Goal: Task Accomplishment & Management: Manage account settings

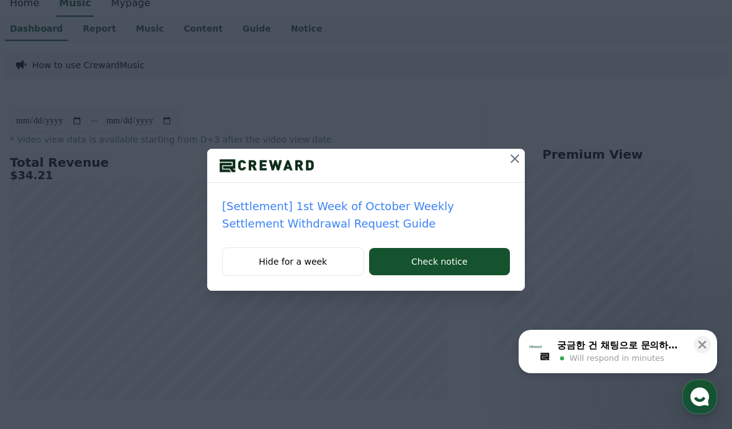
click at [502, 149] on div at bounding box center [366, 166] width 318 height 34
click at [515, 164] on icon at bounding box center [514, 158] width 15 height 15
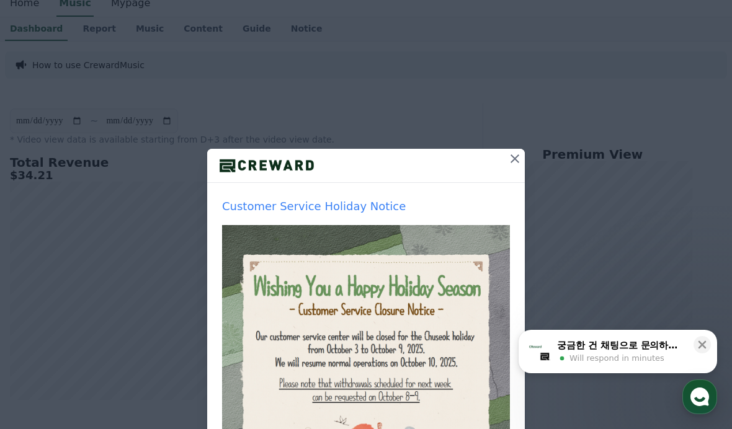
click at [486, 162] on div at bounding box center [366, 166] width 318 height 34
click at [514, 159] on icon at bounding box center [514, 158] width 15 height 15
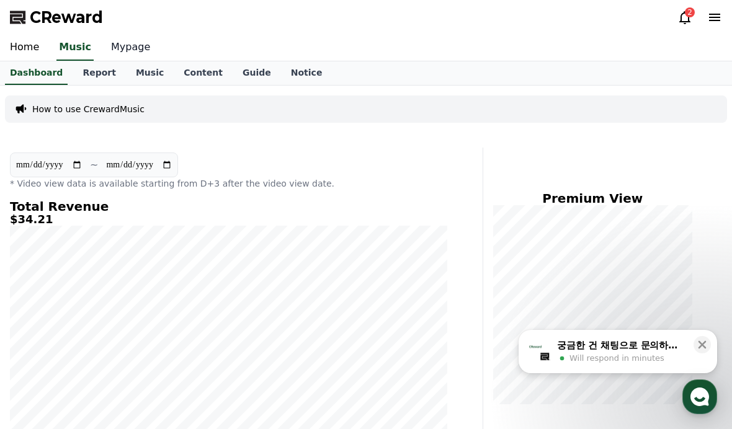
click at [120, 58] on link "Mypage" at bounding box center [130, 48] width 59 height 26
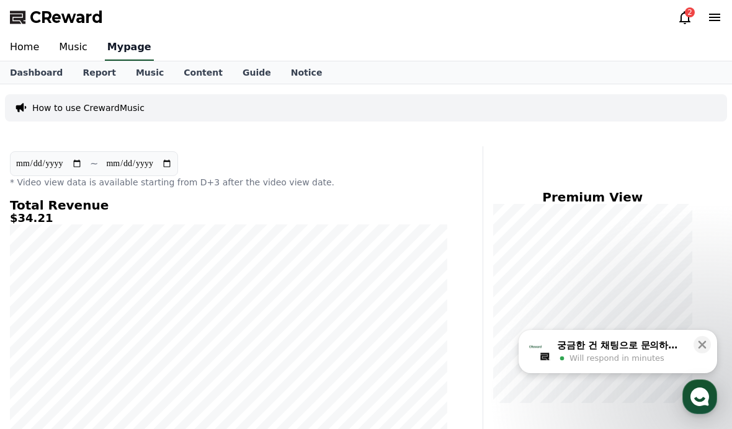
select select "**********"
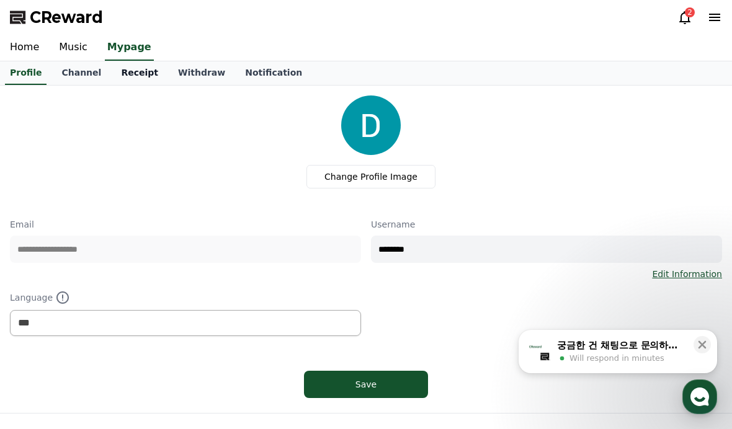
click at [144, 77] on link "Receipt" at bounding box center [139, 73] width 57 height 24
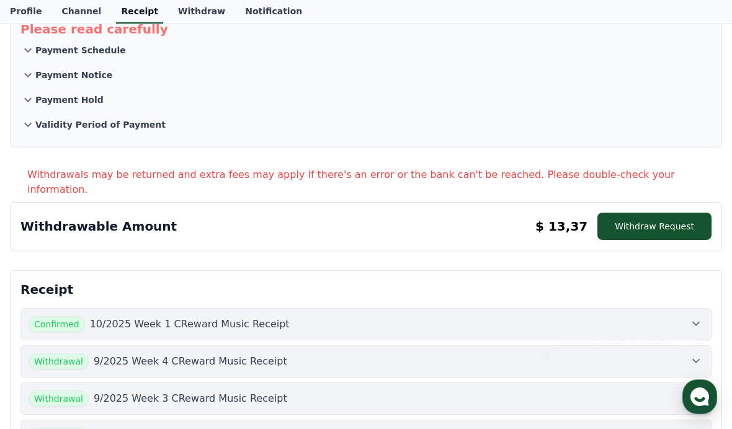
scroll to position [99, 0]
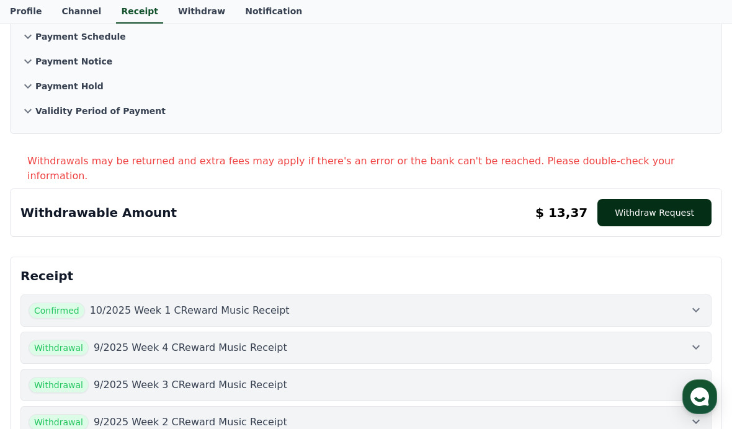
click at [636, 199] on button "Withdraw Request" at bounding box center [654, 212] width 114 height 27
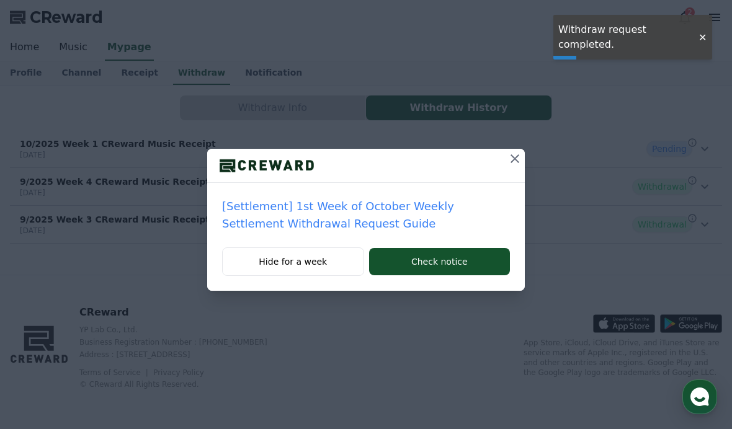
click at [517, 164] on icon at bounding box center [514, 158] width 15 height 15
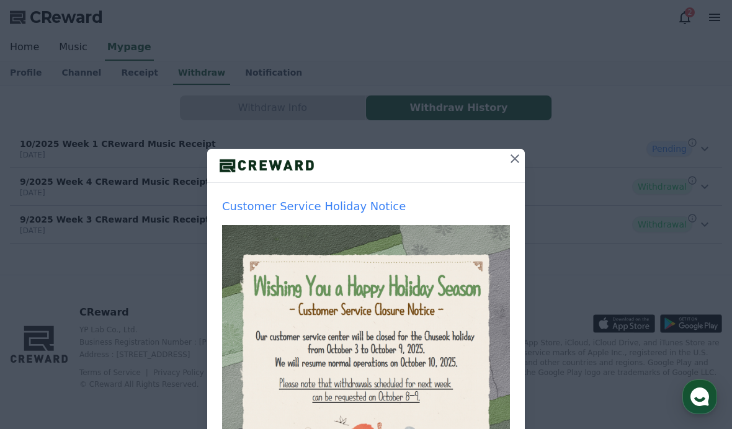
click at [505, 166] on button at bounding box center [515, 159] width 20 height 20
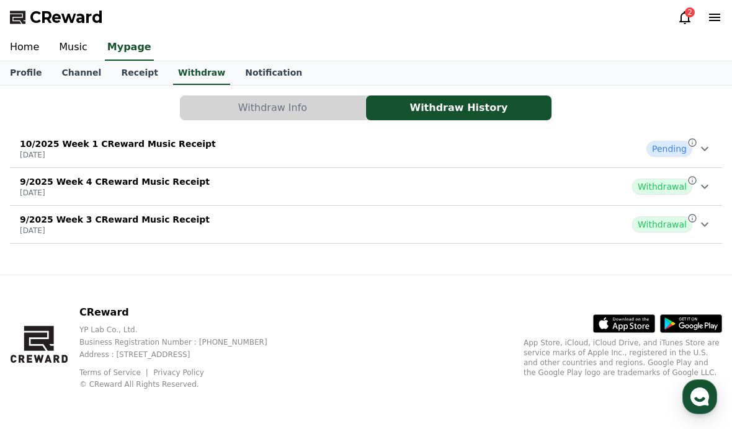
scroll to position [44, 0]
